Goal: Task Accomplishment & Management: Manage account settings

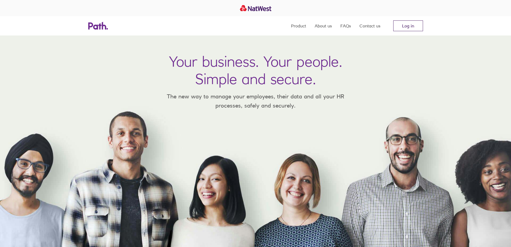
click at [421, 29] on link "Log in" at bounding box center [408, 25] width 30 height 11
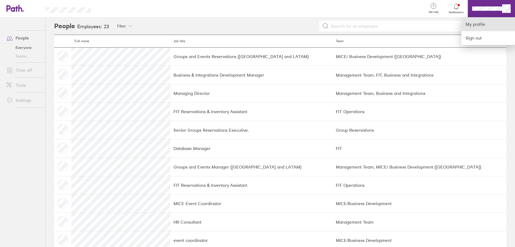
click at [484, 25] on link "My profile" at bounding box center [488, 24] width 54 height 14
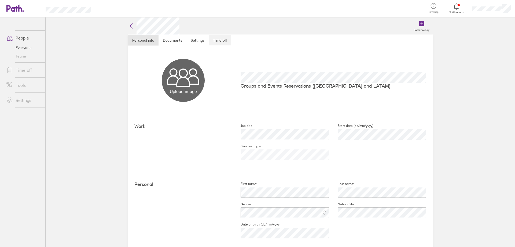
click at [223, 41] on link "Time off" at bounding box center [220, 40] width 23 height 11
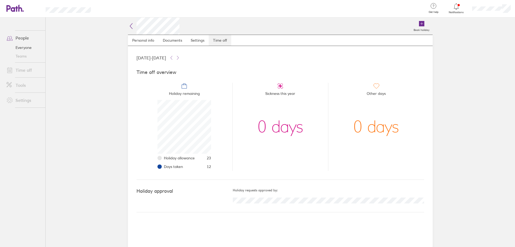
scroll to position [54, 54]
click at [195, 39] on link "Settings" at bounding box center [197, 40] width 22 height 11
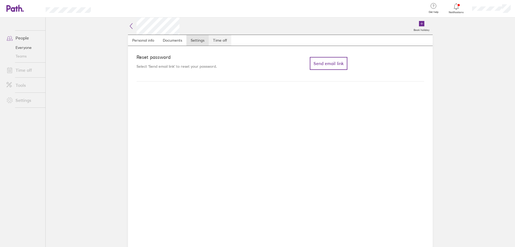
click at [221, 41] on link "Time off" at bounding box center [220, 40] width 23 height 11
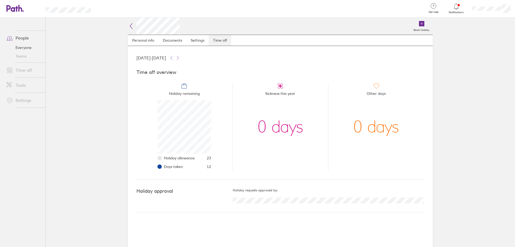
scroll to position [54, 54]
click at [148, 41] on link "Personal info" at bounding box center [143, 40] width 31 height 11
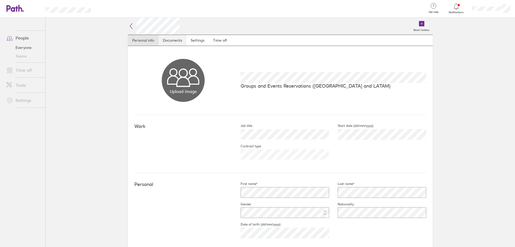
click at [170, 40] on link "Documents" at bounding box center [173, 40] width 28 height 11
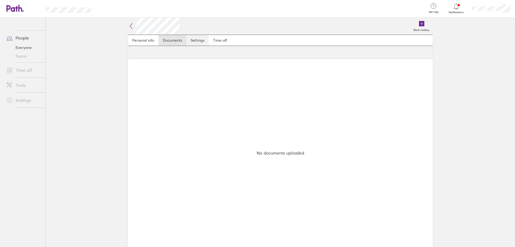
click at [197, 39] on link "Settings" at bounding box center [197, 40] width 22 height 11
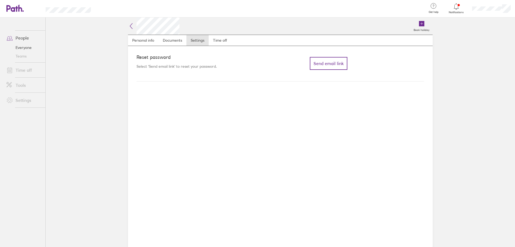
click at [235, 39] on nav "Personal info Documents Settings Time off" at bounding box center [280, 40] width 305 height 11
click at [218, 42] on link "Time off" at bounding box center [220, 40] width 23 height 11
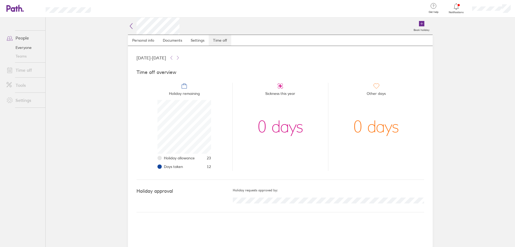
scroll to position [54, 54]
click at [421, 24] on icon at bounding box center [421, 23] width 5 height 5
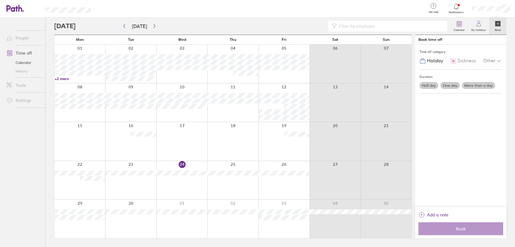
click at [182, 226] on div at bounding box center [181, 218] width 51 height 38
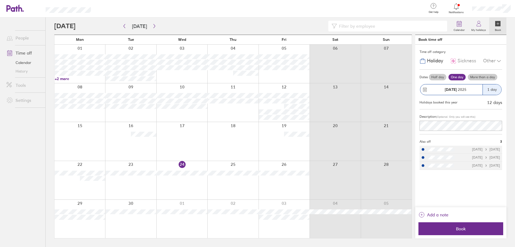
click at [455, 88] on strong "[DATE]" at bounding box center [451, 89] width 12 height 5
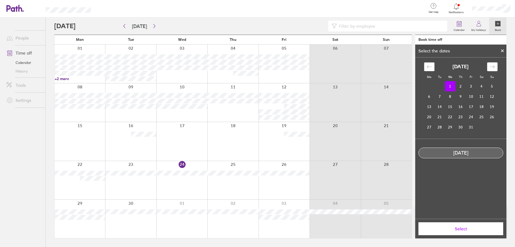
click at [428, 67] on icon "Move backward to switch to the previous month." at bounding box center [429, 66] width 5 height 5
click at [472, 118] on td "26" at bounding box center [471, 117] width 10 height 10
click at [431, 126] on td "29" at bounding box center [429, 127] width 10 height 10
click at [471, 119] on td "26" at bounding box center [471, 117] width 10 height 10
click at [456, 231] on span "Select" at bounding box center [460, 228] width 77 height 5
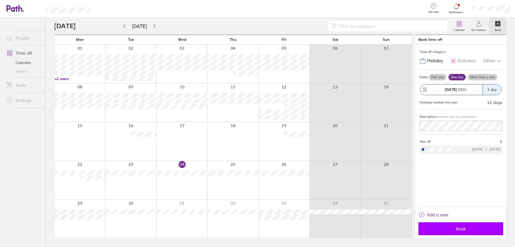
click at [459, 228] on span "Book" at bounding box center [460, 228] width 77 height 5
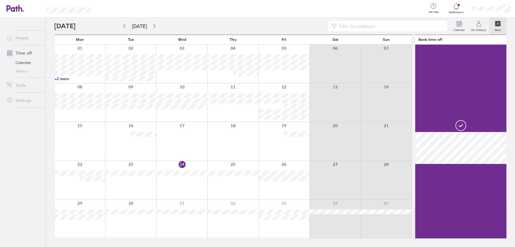
click at [498, 27] on label "Book" at bounding box center [498, 29] width 13 height 5
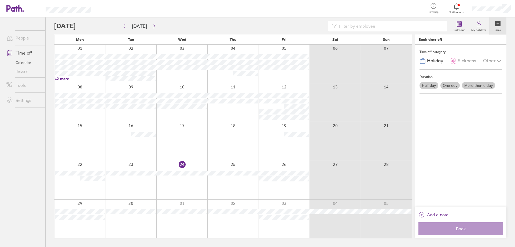
click at [449, 86] on label "One day" at bounding box center [450, 85] width 19 height 7
click at [0, 0] on input "One day" at bounding box center [0, 0] width 0 height 0
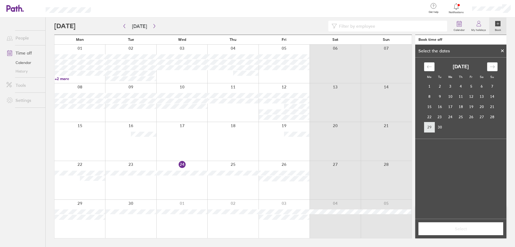
click at [428, 126] on td "29" at bounding box center [429, 127] width 10 height 10
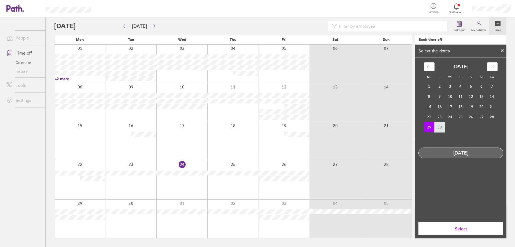
click at [439, 126] on td "30" at bounding box center [440, 127] width 10 height 10
click at [429, 127] on td "29" at bounding box center [429, 127] width 10 height 10
click at [457, 230] on span "Select" at bounding box center [460, 228] width 77 height 5
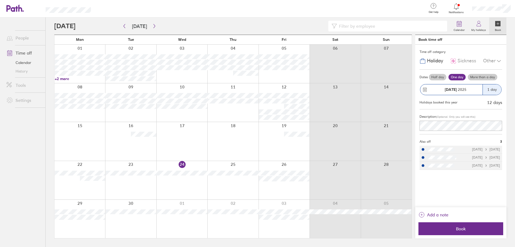
click at [451, 91] on strong "[DATE]" at bounding box center [451, 89] width 12 height 5
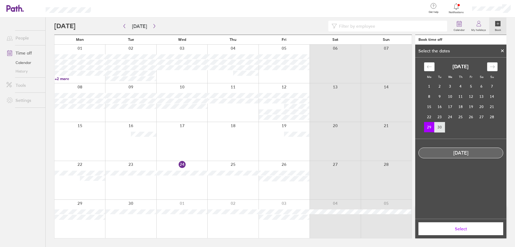
click at [439, 127] on td "30" at bounding box center [440, 127] width 10 height 10
click at [430, 127] on td "29" at bounding box center [429, 127] width 10 height 10
click at [503, 50] on icon at bounding box center [503, 50] width 4 height 3
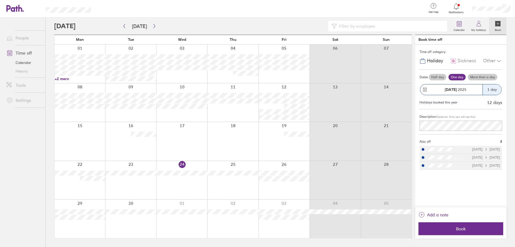
click at [89, 201] on div at bounding box center [79, 218] width 51 height 38
click at [90, 205] on div at bounding box center [79, 218] width 51 height 38
click at [492, 92] on div "1 day" at bounding box center [492, 89] width 19 height 10
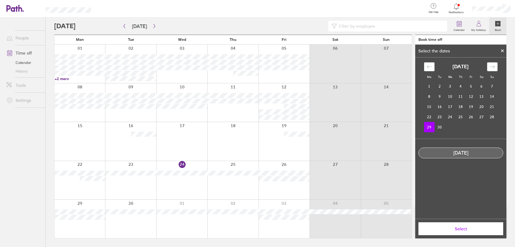
click at [432, 128] on td "29" at bounding box center [429, 127] width 10 height 10
click at [442, 127] on td "30" at bounding box center [440, 127] width 10 height 10
click at [430, 127] on td "29" at bounding box center [429, 127] width 10 height 10
click at [449, 224] on button "Select" at bounding box center [461, 228] width 85 height 13
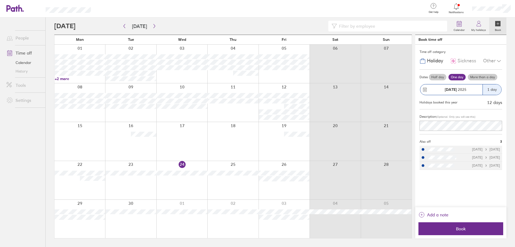
click at [435, 61] on span "Holiday" at bounding box center [435, 61] width 16 height 6
click at [462, 231] on button "Book" at bounding box center [461, 228] width 85 height 13
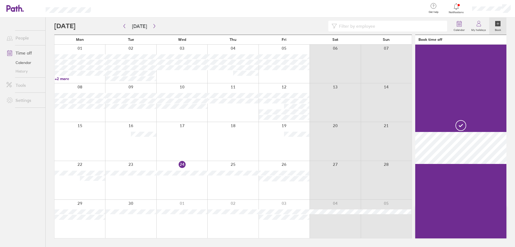
click at [496, 24] on icon at bounding box center [497, 23] width 5 height 5
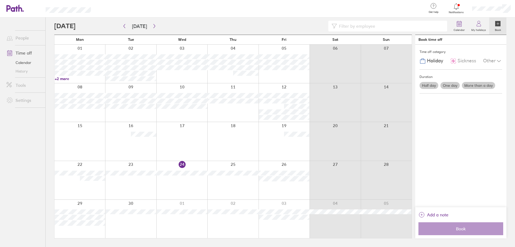
click at [500, 26] on icon at bounding box center [497, 23] width 5 height 5
click at [498, 25] on icon at bounding box center [497, 23] width 5 height 5
click at [448, 85] on label "One day" at bounding box center [450, 85] width 19 height 7
click at [0, 0] on input "One day" at bounding box center [0, 0] width 0 height 0
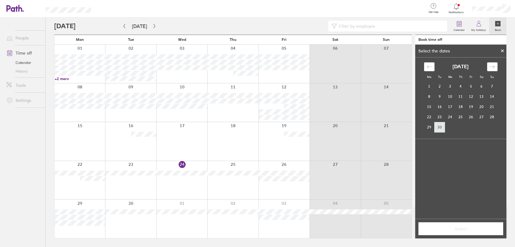
click at [438, 127] on td "30" at bounding box center [440, 127] width 10 height 10
click at [459, 229] on span "Select" at bounding box center [460, 228] width 77 height 5
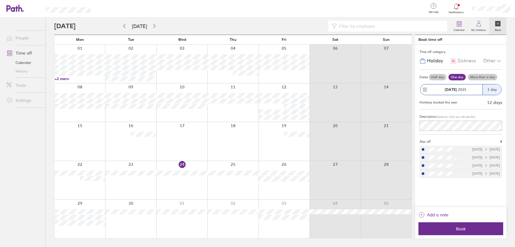
click at [487, 76] on label "More than a day" at bounding box center [483, 77] width 30 height 6
click at [0, 0] on input "More than a day" at bounding box center [0, 0] width 0 height 0
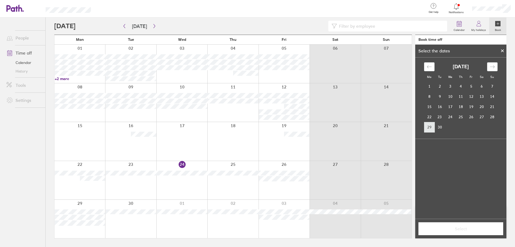
click at [426, 129] on td "29" at bounding box center [429, 127] width 10 height 10
click at [437, 127] on td "30" at bounding box center [440, 127] width 10 height 10
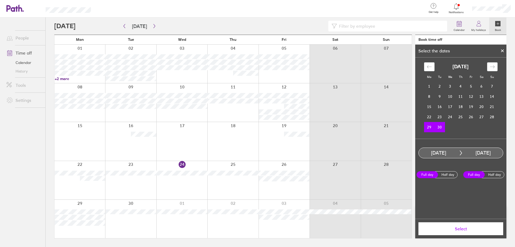
click at [503, 51] on icon at bounding box center [502, 51] width 2 height 2
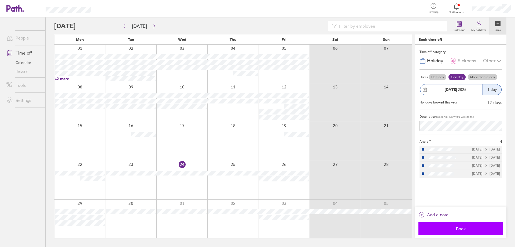
click at [456, 231] on span "Book" at bounding box center [460, 228] width 77 height 5
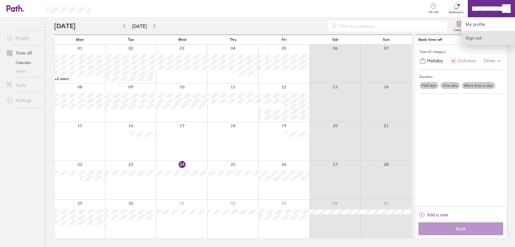
click at [479, 39] on link "Sign out" at bounding box center [488, 37] width 54 height 13
